Goal: Use online tool/utility: Utilize a website feature to perform a specific function

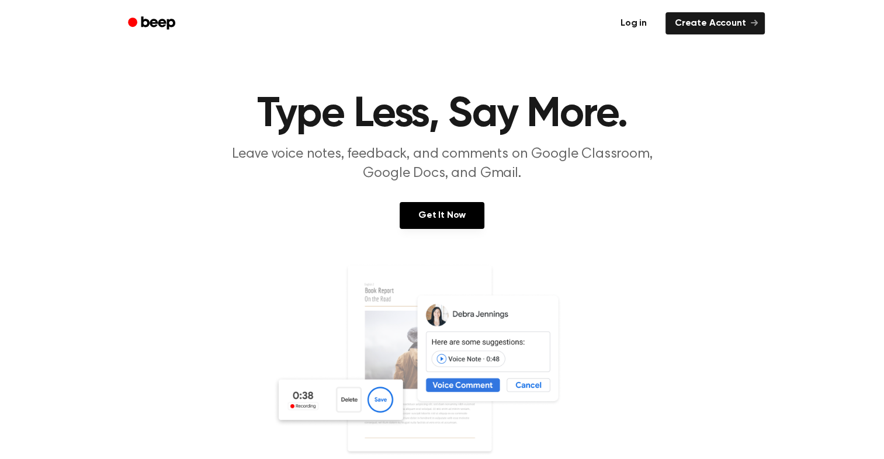
click at [642, 18] on link "Log in" at bounding box center [634, 23] width 50 height 27
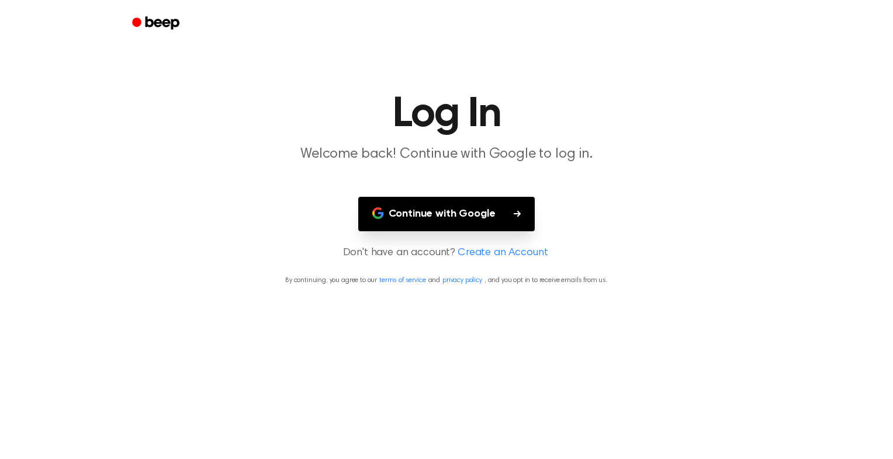
click at [508, 207] on button "Continue with Google" at bounding box center [446, 214] width 177 height 34
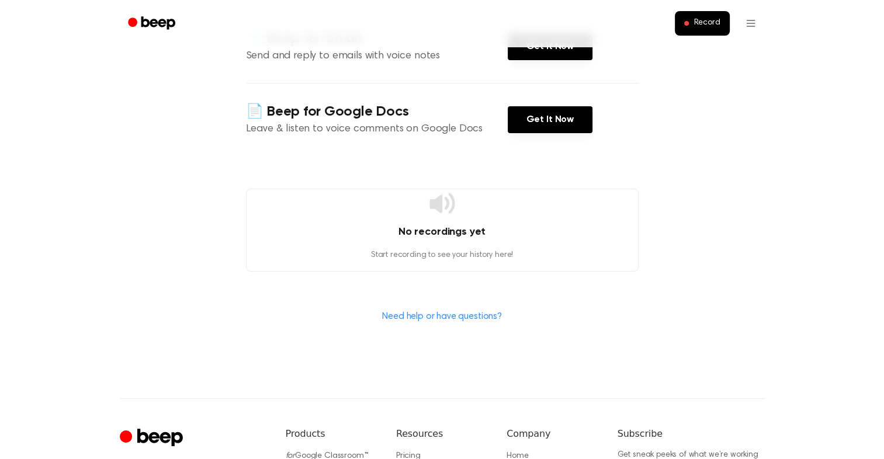
scroll to position [226, 0]
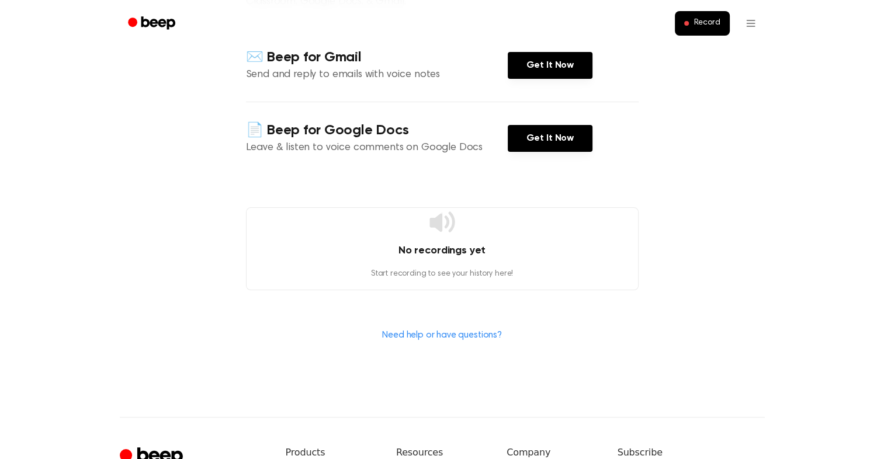
click at [442, 235] on icon at bounding box center [442, 222] width 28 height 28
click at [442, 225] on icon at bounding box center [442, 222] width 28 height 28
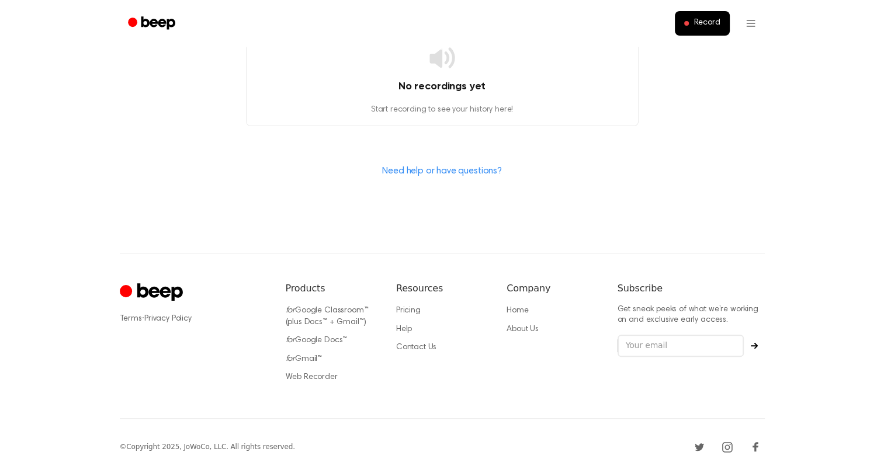
scroll to position [401, 0]
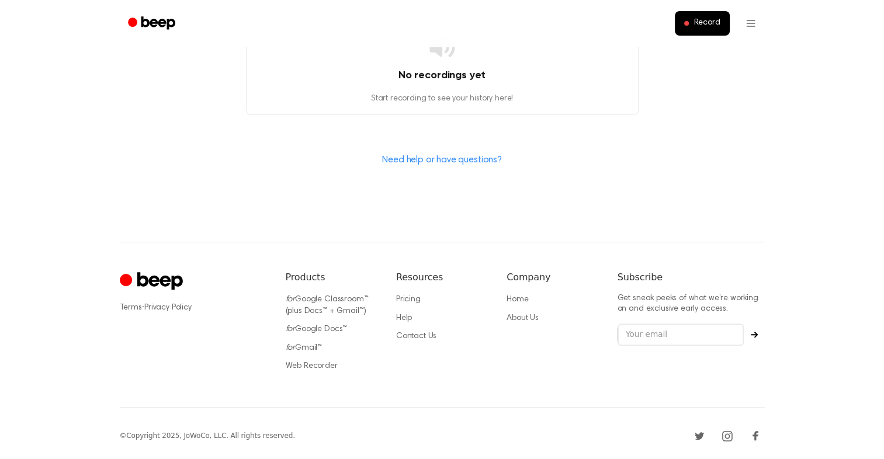
click at [138, 276] on icon "Cruip" at bounding box center [160, 281] width 46 height 18
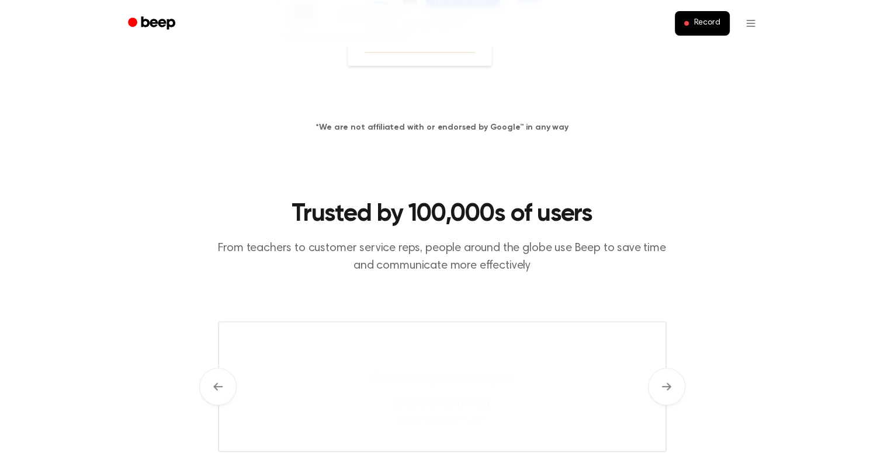
scroll to position [42, 0]
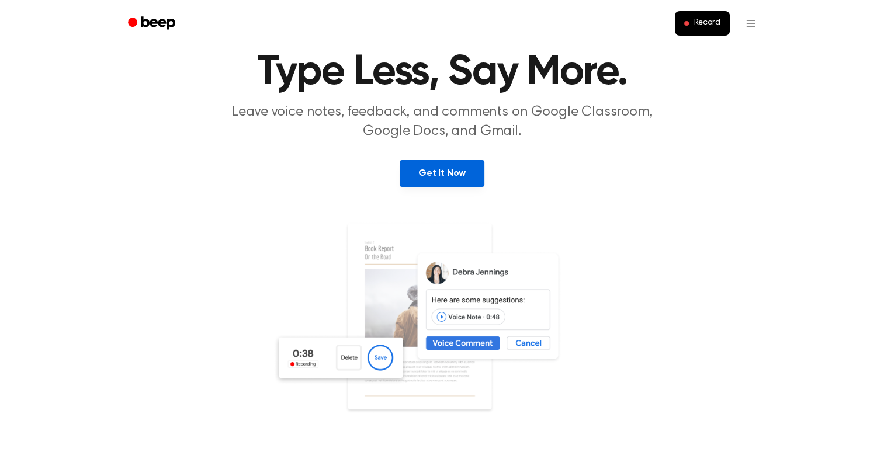
click at [453, 179] on link "Get It Now" at bounding box center [442, 173] width 85 height 27
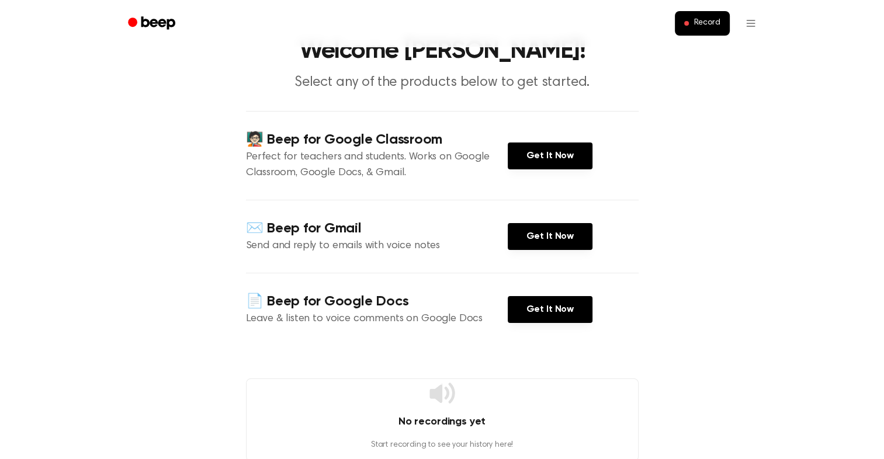
scroll to position [58, 0]
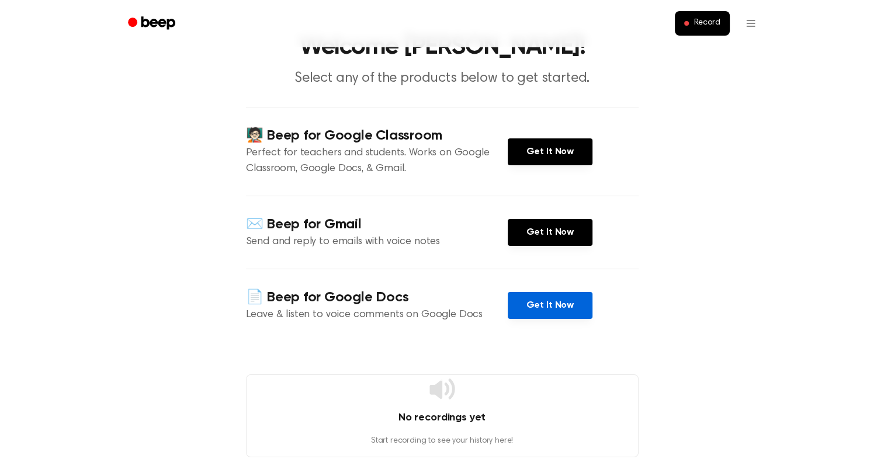
click at [563, 300] on link "Get It Now" at bounding box center [550, 305] width 85 height 27
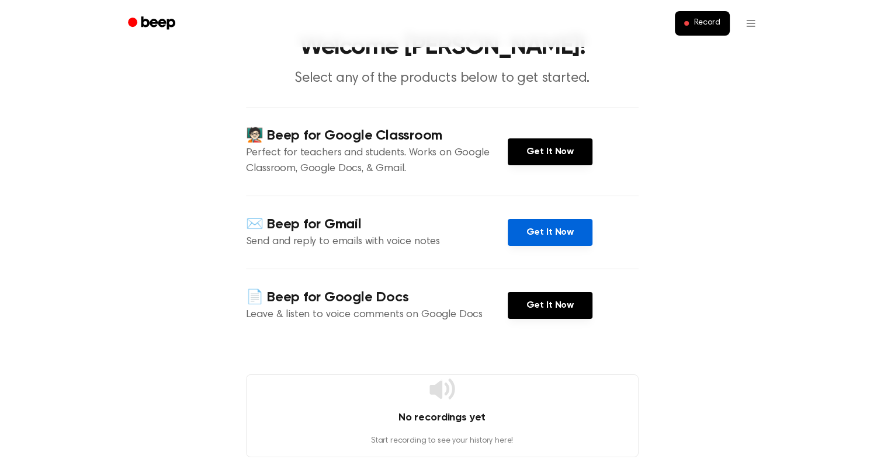
click at [562, 219] on link "Get It Now" at bounding box center [550, 232] width 85 height 27
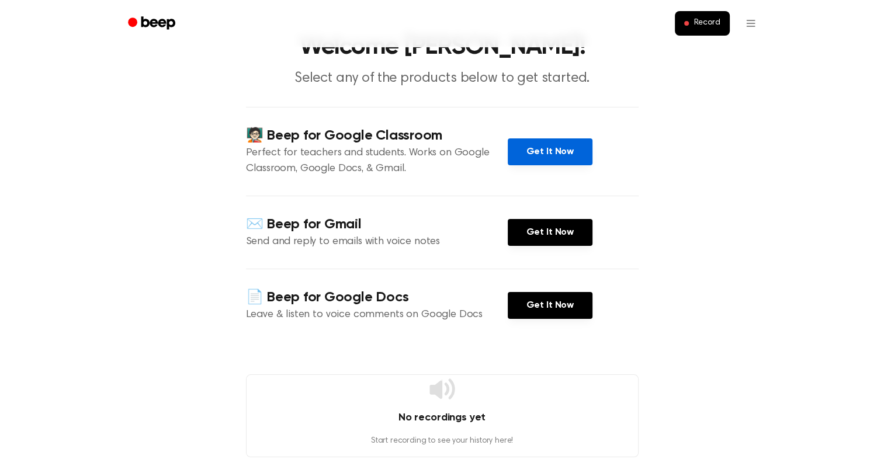
click at [546, 158] on link "Get It Now" at bounding box center [550, 151] width 85 height 27
click at [705, 26] on span "Record" at bounding box center [707, 23] width 26 height 11
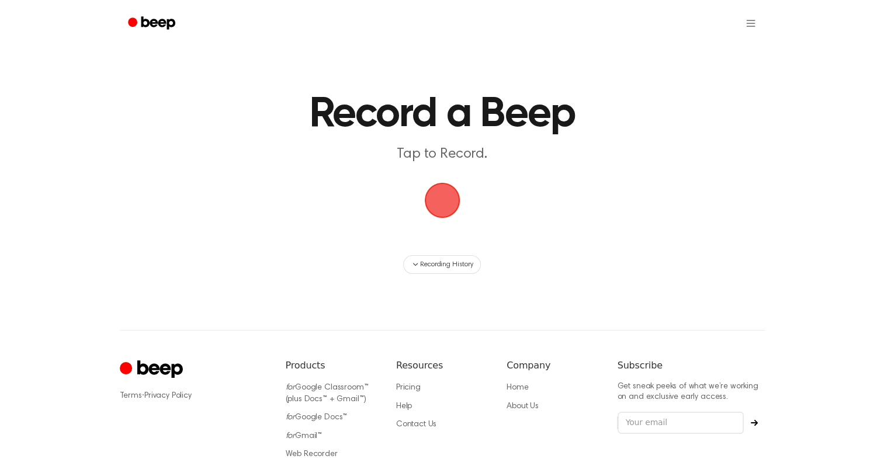
click at [439, 201] on span "button" at bounding box center [442, 200] width 65 height 65
click at [442, 193] on span "button" at bounding box center [442, 201] width 38 height 38
click at [446, 195] on span "button" at bounding box center [442, 200] width 33 height 33
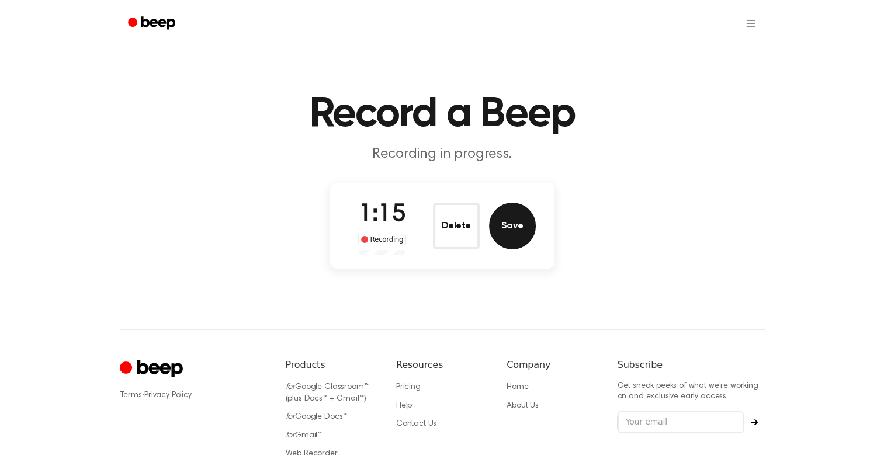
click at [515, 226] on button "Save" at bounding box center [512, 226] width 47 height 47
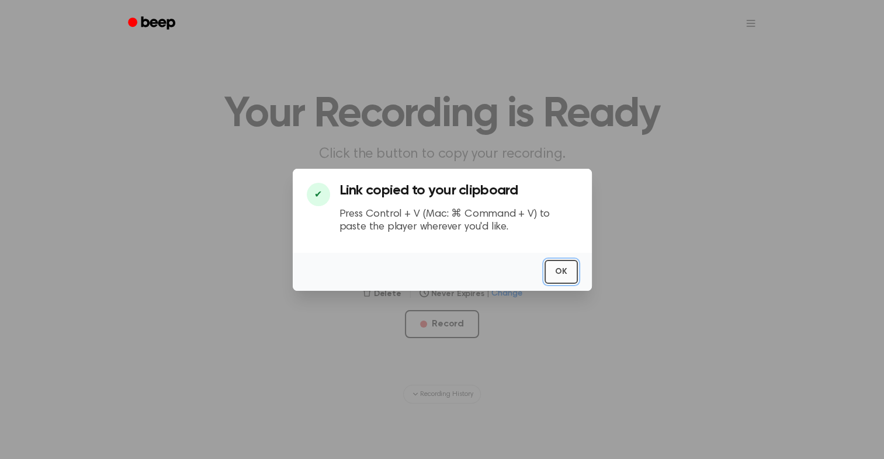
click at [563, 268] on button "OK" at bounding box center [561, 272] width 33 height 24
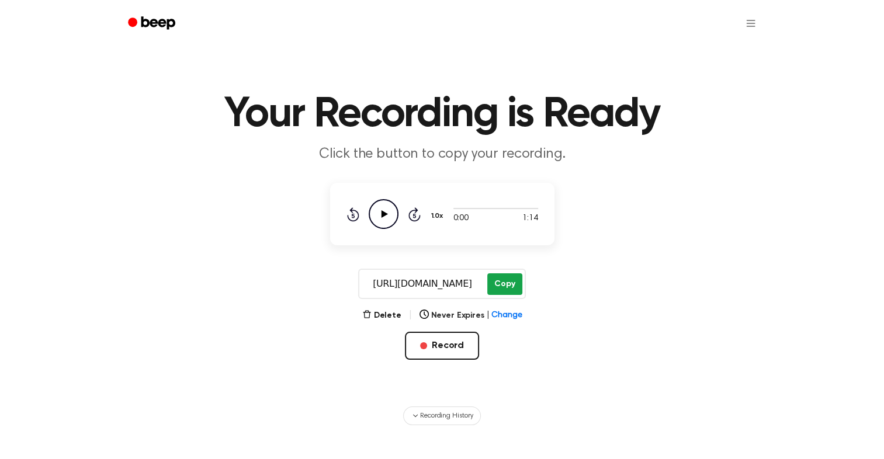
click at [507, 279] on button "Copy" at bounding box center [504, 284] width 34 height 22
drag, startPoint x: 513, startPoint y: 278, endPoint x: 661, endPoint y: 310, distance: 151.4
click at [666, 312] on main "Your Recording is Ready Click the button to copy your recording. 0:00 1:14 1.0x…" at bounding box center [442, 212] width 884 height 425
drag, startPoint x: 366, startPoint y: 284, endPoint x: 498, endPoint y: 289, distance: 132.2
click at [498, 289] on div "[URL][DOMAIN_NAME] Copy" at bounding box center [441, 284] width 167 height 30
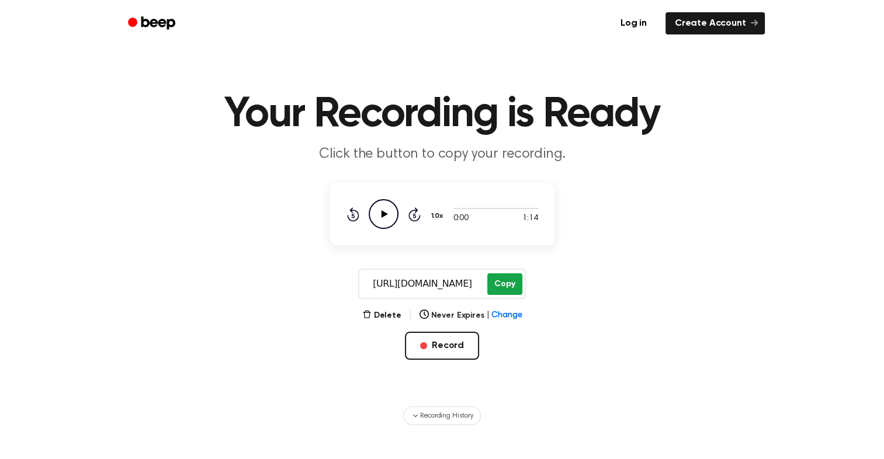
click at [499, 290] on button "Copy" at bounding box center [504, 284] width 34 height 22
click at [494, 282] on button "Copy" at bounding box center [504, 284] width 34 height 22
click at [568, 314] on main "Your Recording is Ready Click the button to copy your recording. 0:00 1:14 1.0x…" at bounding box center [442, 212] width 884 height 425
click at [379, 216] on icon "Play Audio" at bounding box center [384, 214] width 30 height 30
click at [379, 214] on icon "Pause Audio" at bounding box center [384, 214] width 30 height 30
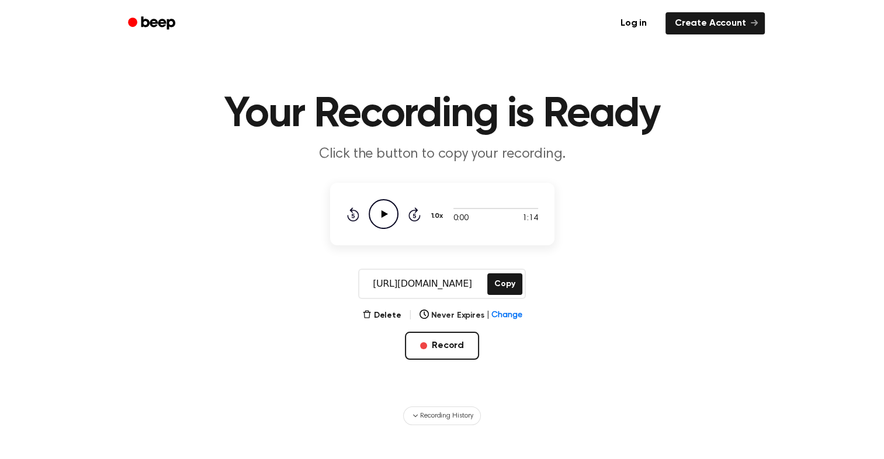
click at [379, 214] on icon "Play Audio" at bounding box center [384, 214] width 30 height 30
click at [385, 215] on icon at bounding box center [383, 214] width 5 height 8
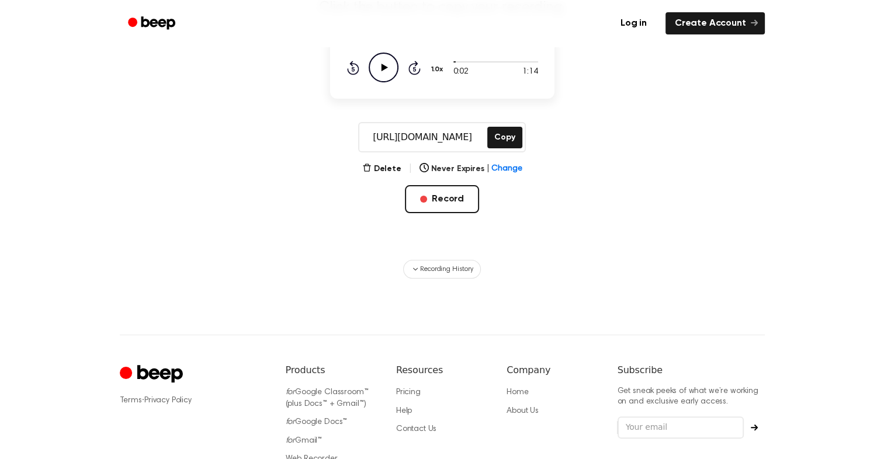
scroll to position [58, 0]
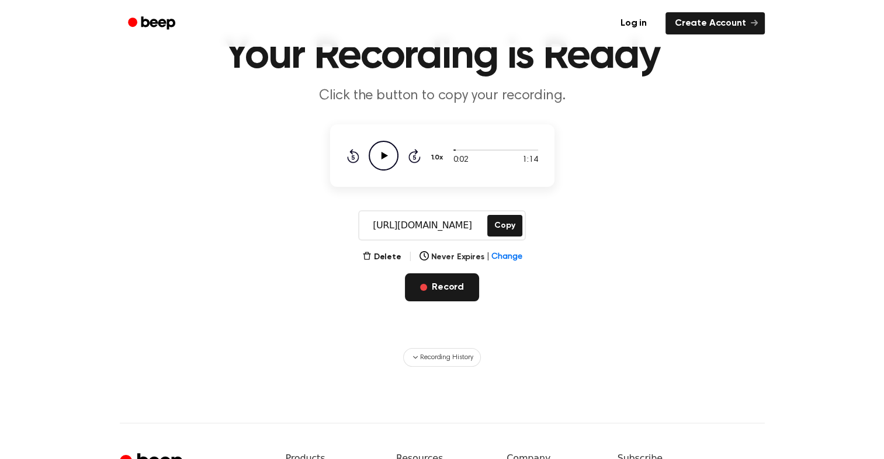
click at [441, 297] on button "Record" at bounding box center [442, 287] width 74 height 28
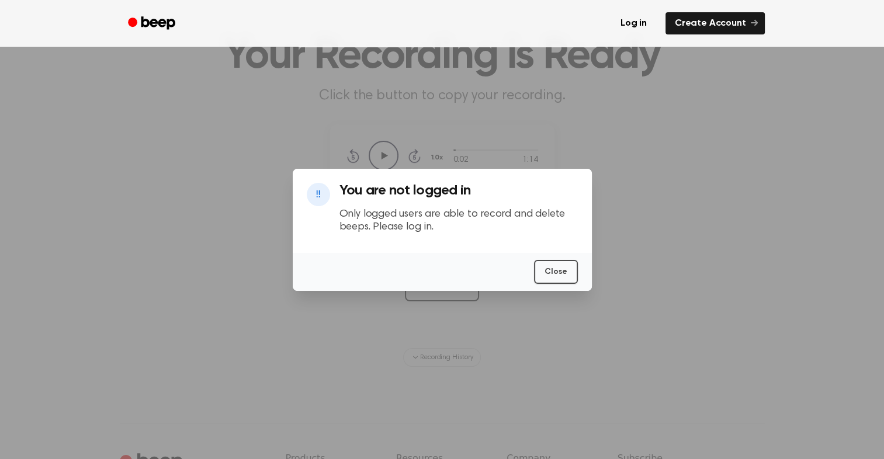
click at [691, 156] on div at bounding box center [442, 229] width 884 height 459
drag, startPoint x: 561, startPoint y: 268, endPoint x: 649, endPoint y: 61, distance: 224.9
click at [561, 267] on button "Close" at bounding box center [555, 272] width 43 height 24
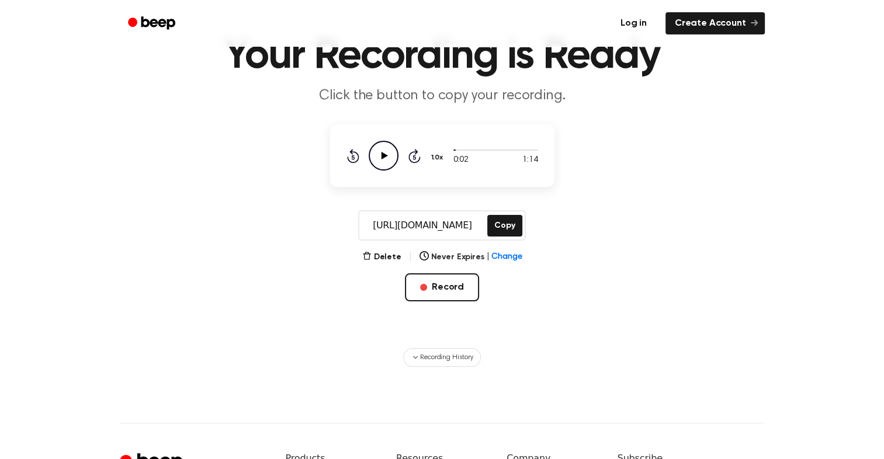
click at [638, 23] on link "Log in" at bounding box center [634, 23] width 50 height 27
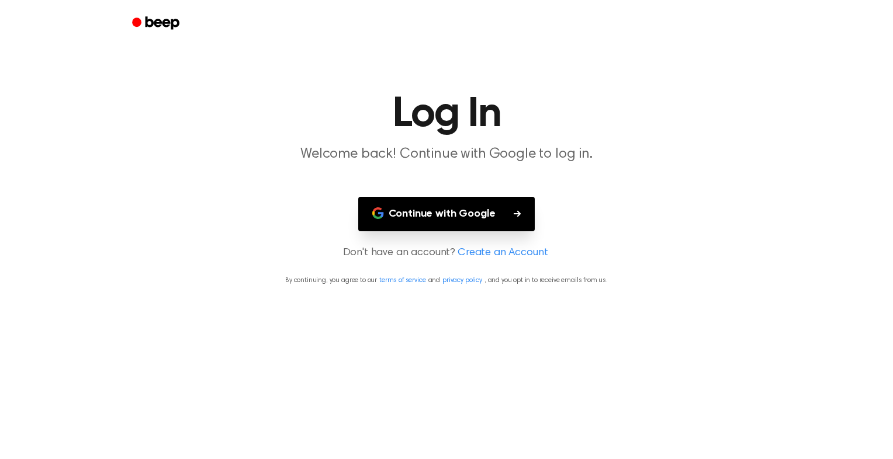
click at [508, 216] on button "Continue with Google" at bounding box center [446, 214] width 177 height 34
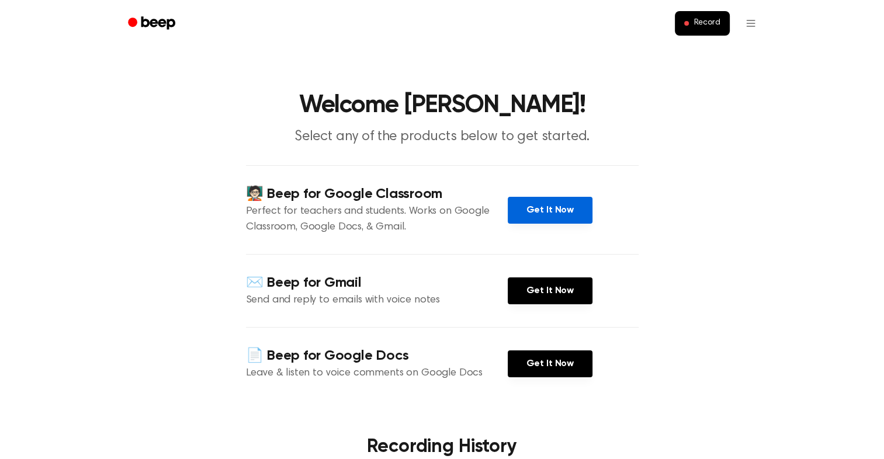
click at [539, 210] on link "Get It Now" at bounding box center [550, 210] width 85 height 27
click at [685, 18] on button "Record" at bounding box center [702, 23] width 54 height 25
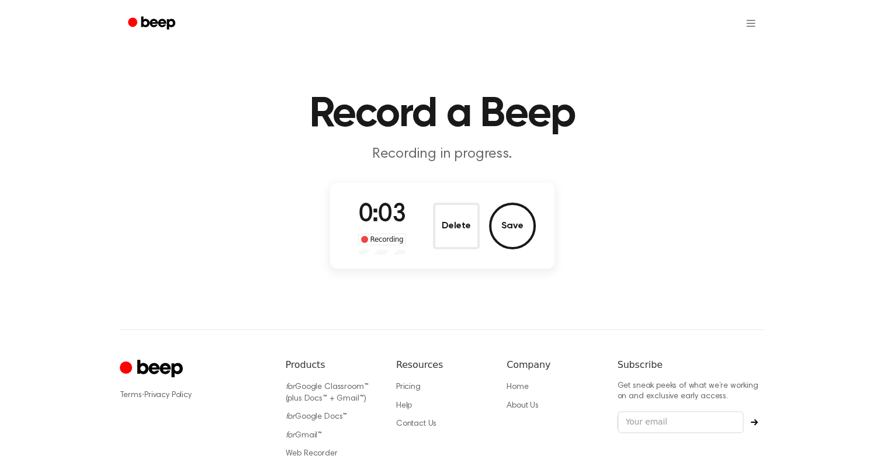
click at [429, 227] on div "0:03 Recording Delete Save" at bounding box center [442, 226] width 187 height 58
click at [439, 224] on button "Delete" at bounding box center [456, 226] width 47 height 47
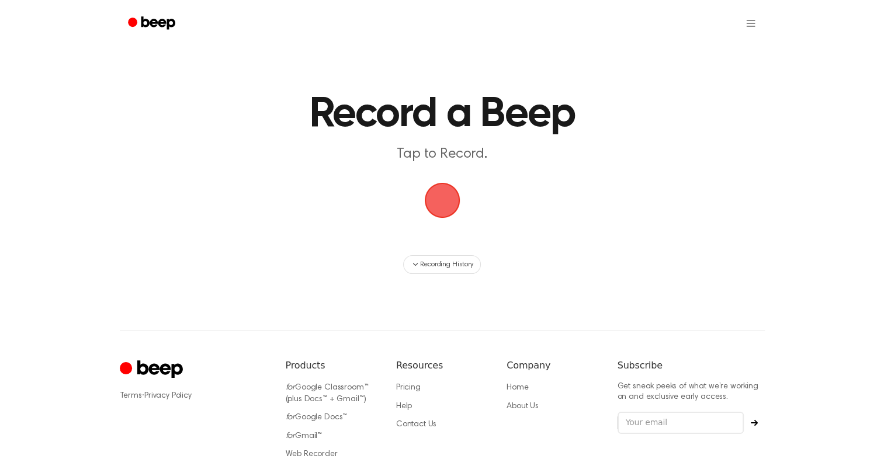
click at [437, 202] on span "button" at bounding box center [441, 200] width 57 height 57
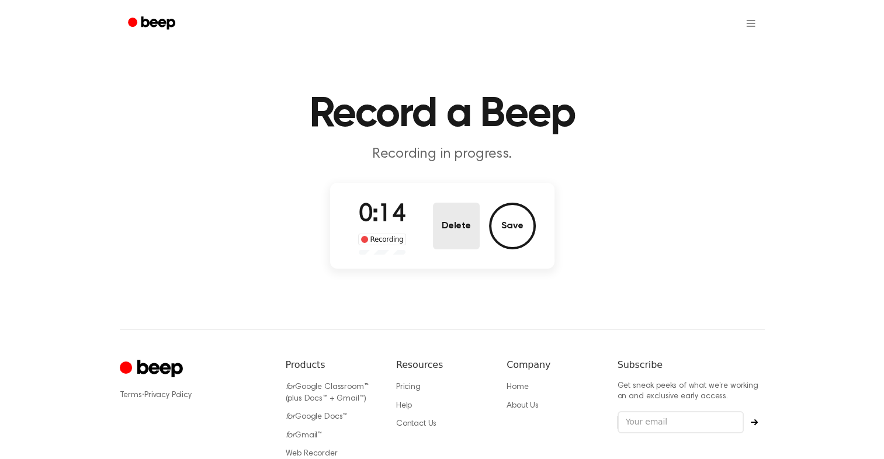
click at [455, 217] on button "Delete" at bounding box center [456, 226] width 47 height 47
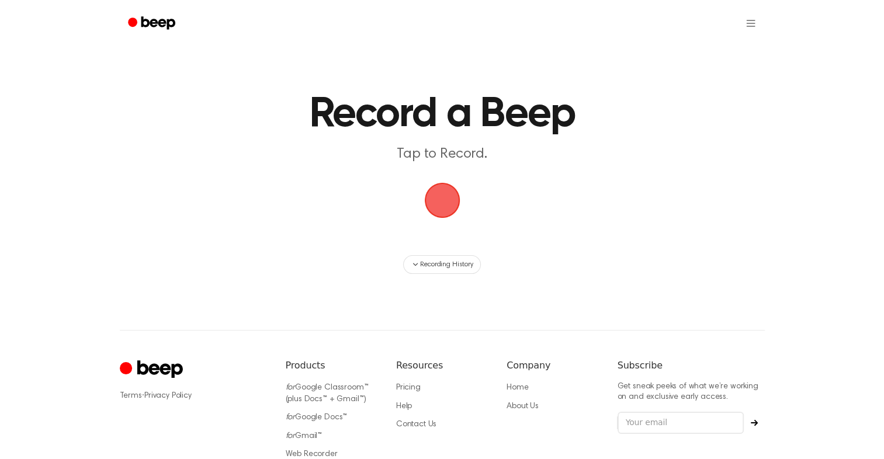
click at [446, 205] on span "button" at bounding box center [442, 200] width 47 height 47
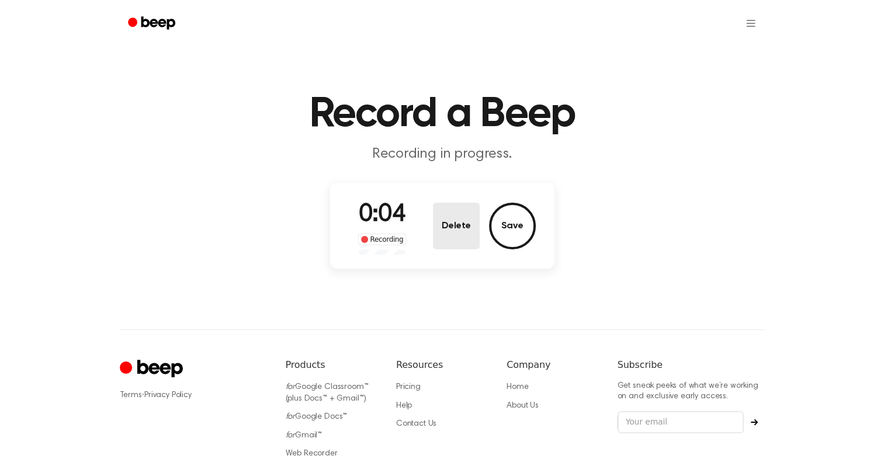
click at [446, 209] on button "Delete" at bounding box center [456, 226] width 47 height 47
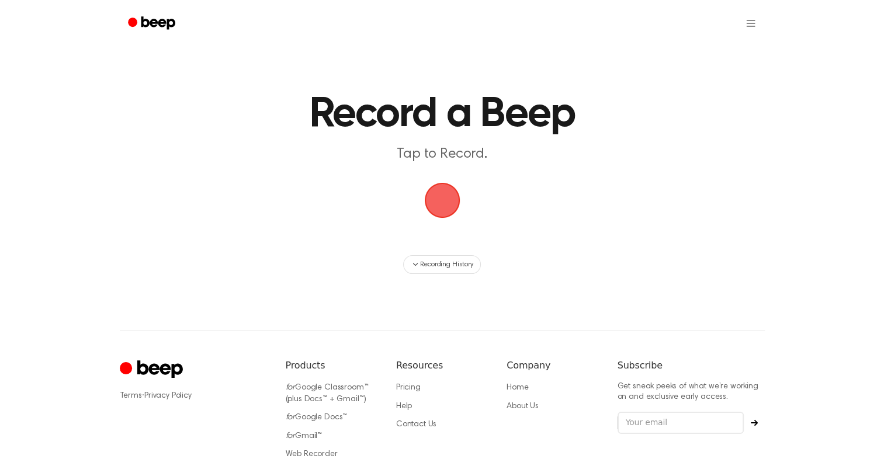
click at [432, 205] on span "button" at bounding box center [442, 201] width 40 height 40
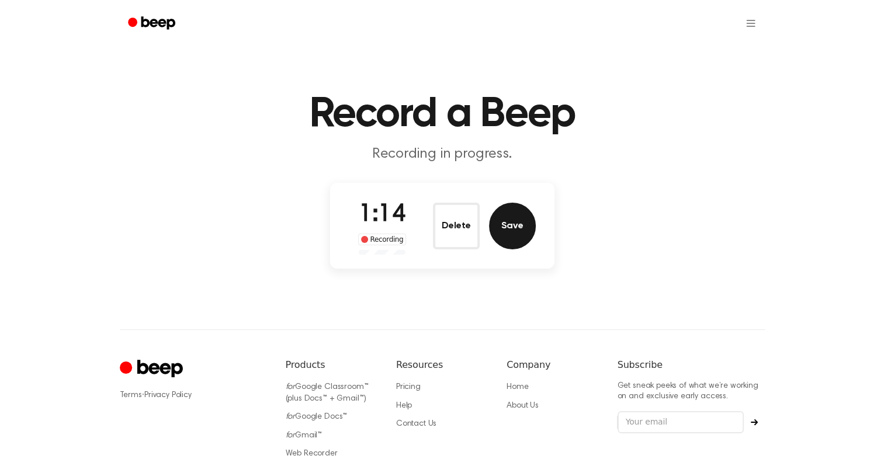
click at [504, 221] on button "Save" at bounding box center [512, 226] width 47 height 47
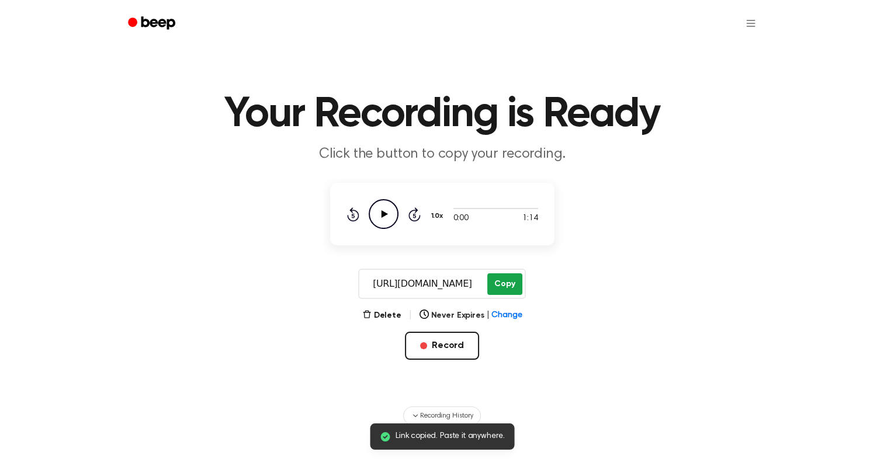
click at [510, 282] on button "Copy" at bounding box center [504, 284] width 34 height 22
click at [511, 289] on button "Copy" at bounding box center [504, 284] width 34 height 22
